Goal: Check status: Check status

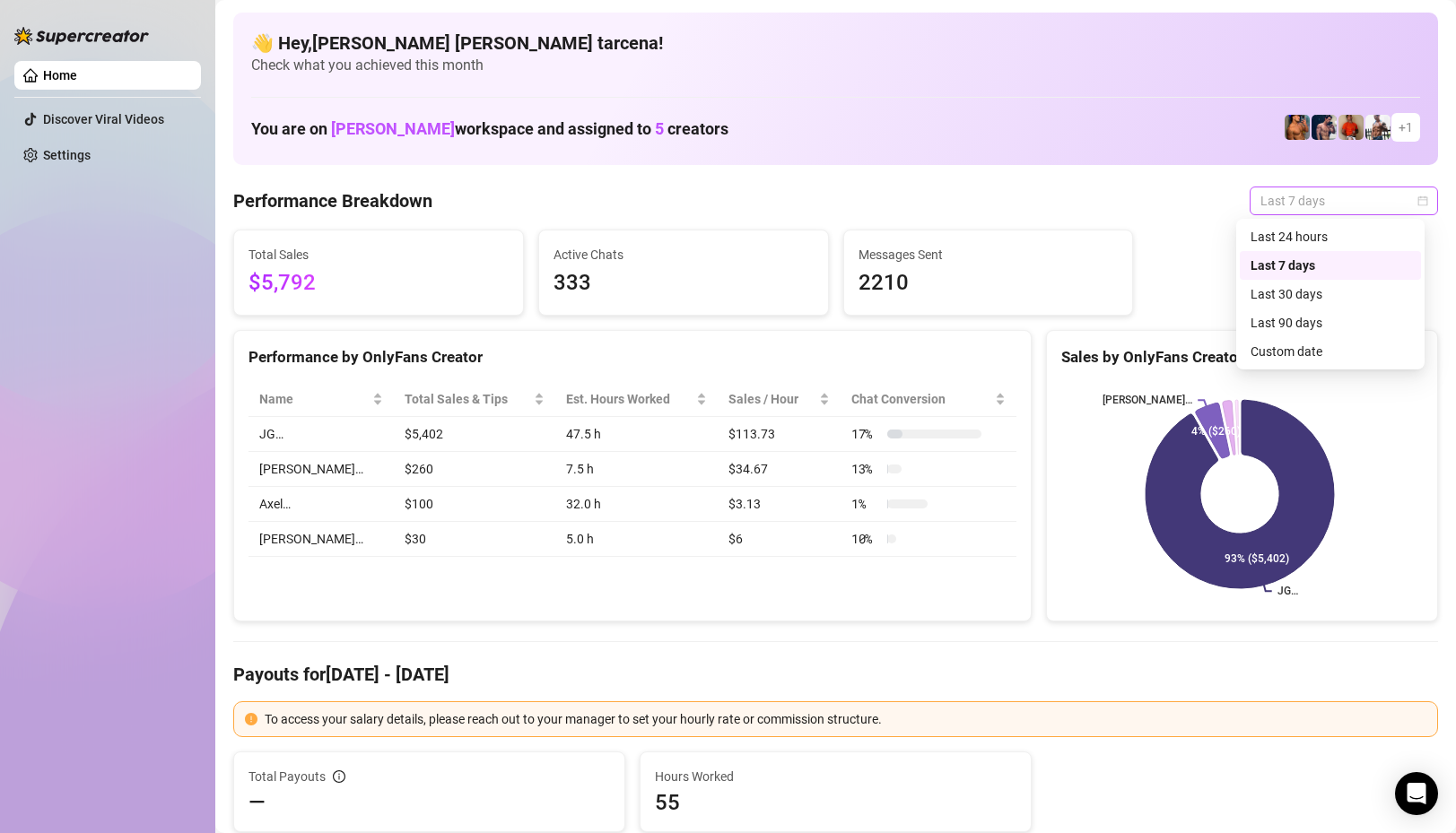
click at [1337, 194] on span "Last 7 days" at bounding box center [1343, 201] width 166 height 27
click at [1313, 341] on div "Custom date" at bounding box center [1331, 352] width 181 height 29
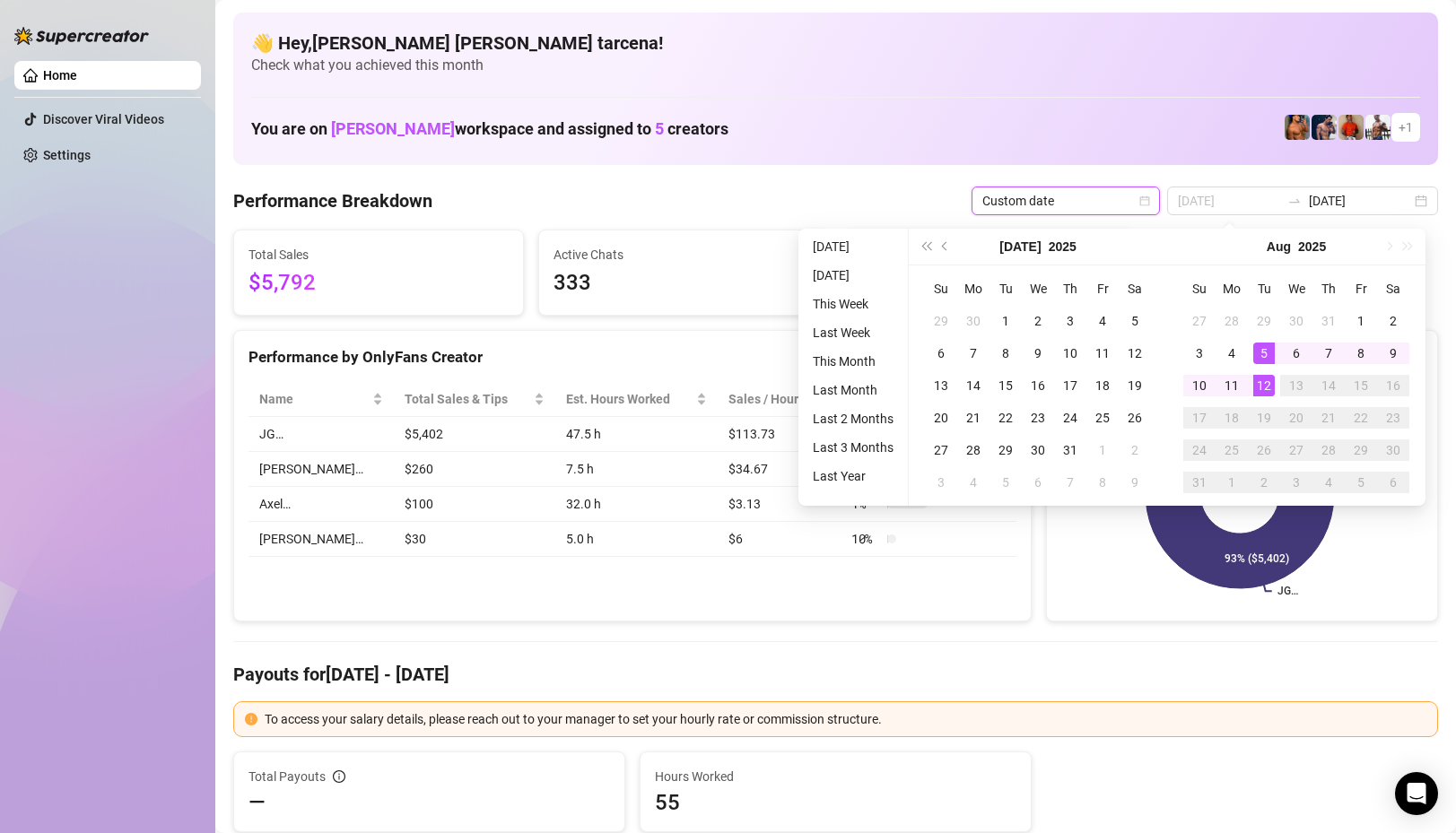
type input "[DATE]"
click at [1262, 388] on div "12" at bounding box center [1264, 386] width 21 height 21
click at [1260, 388] on div "12" at bounding box center [1264, 386] width 21 height 21
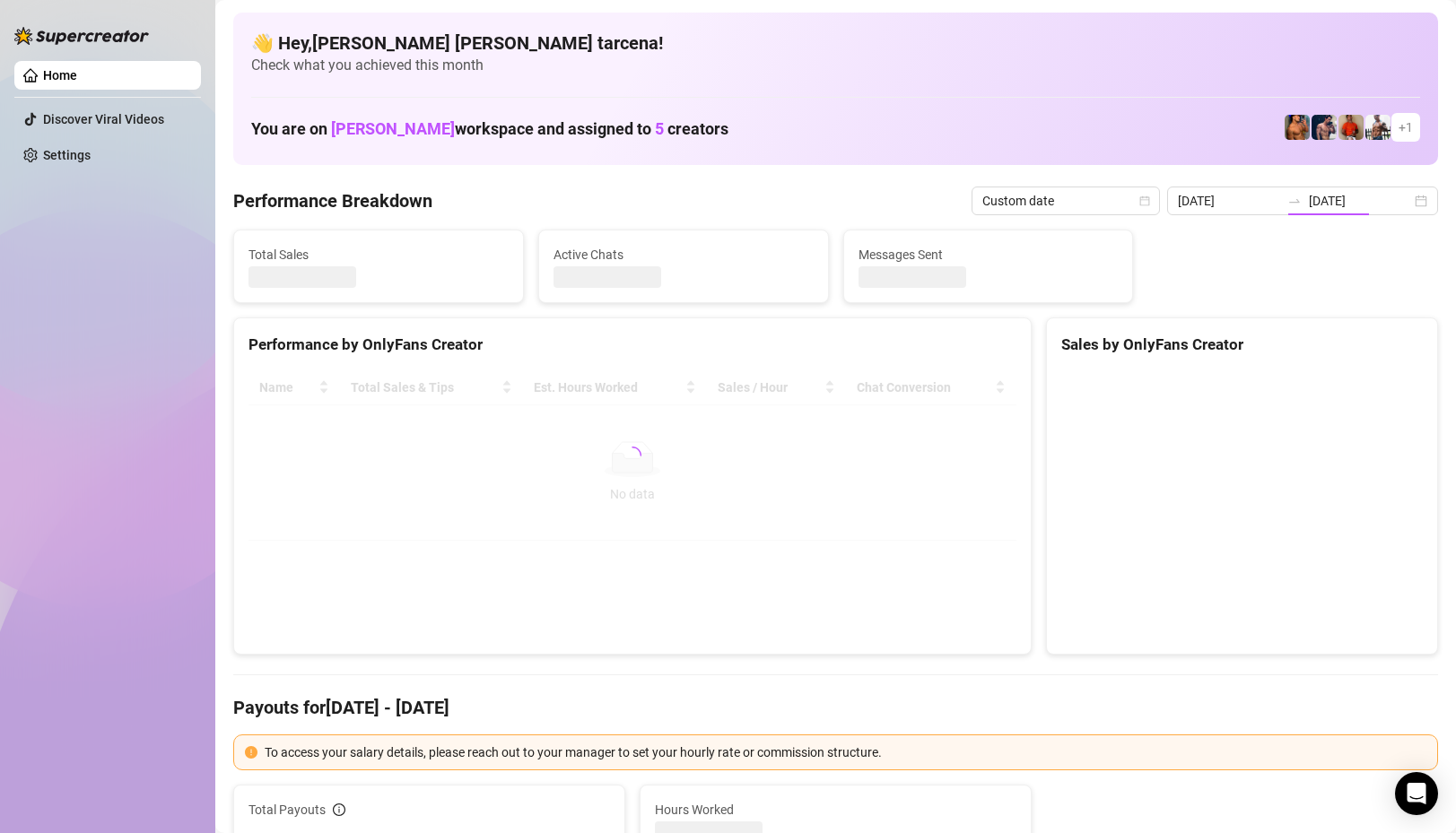
type input "[DATE]"
